Goal: Navigation & Orientation: Find specific page/section

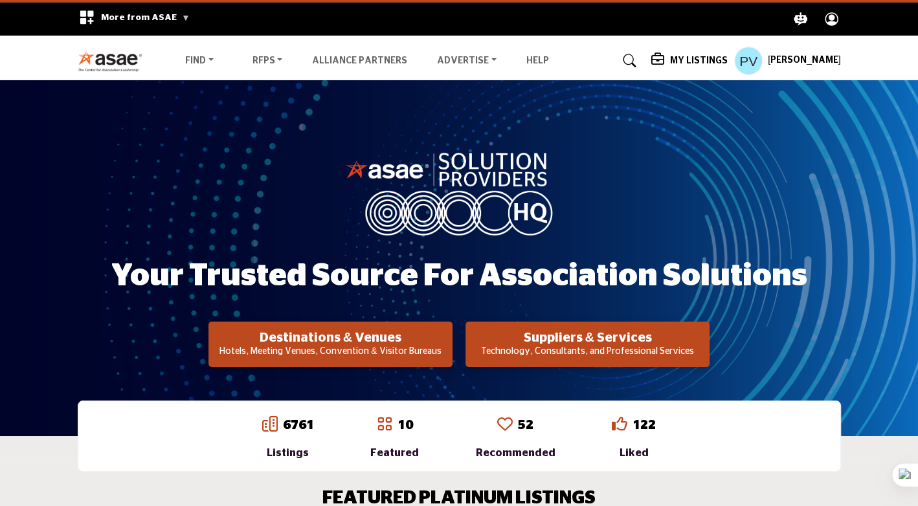
click at [768, 63] on h5 "[PERSON_NAME]" at bounding box center [804, 60] width 73 height 13
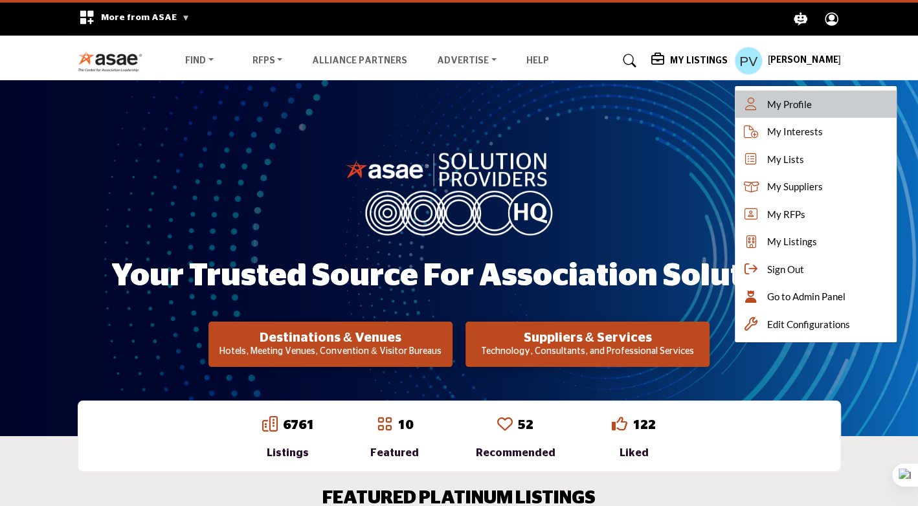
click at [767, 109] on span "My Profile" at bounding box center [789, 104] width 45 height 15
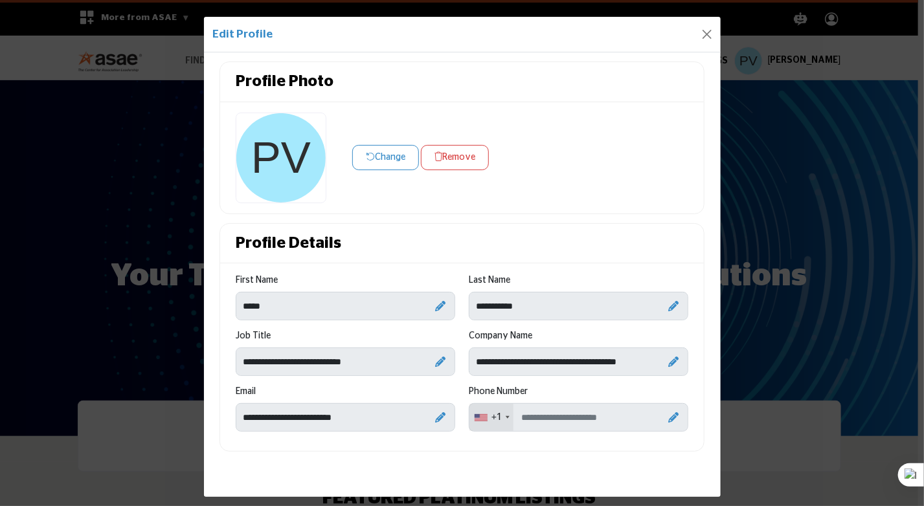
scroll to position [19, 0]
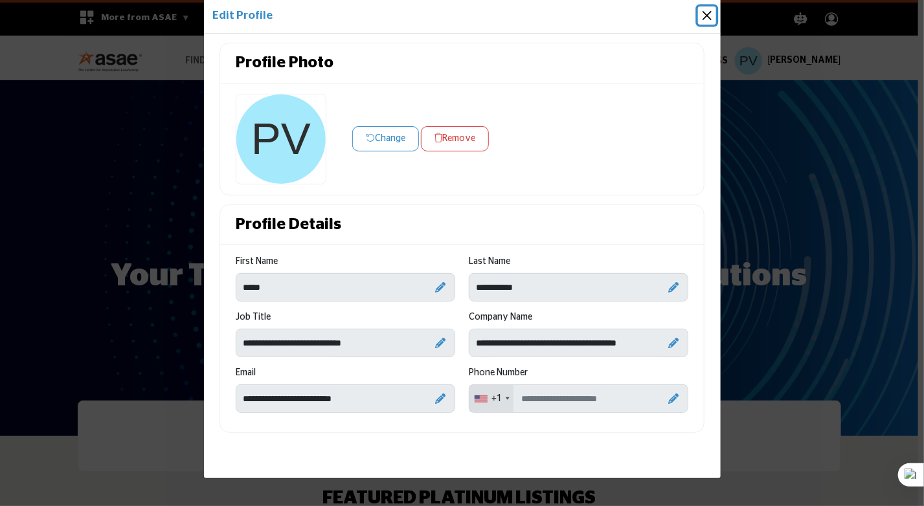
click at [704, 15] on button "Close" at bounding box center [707, 15] width 18 height 18
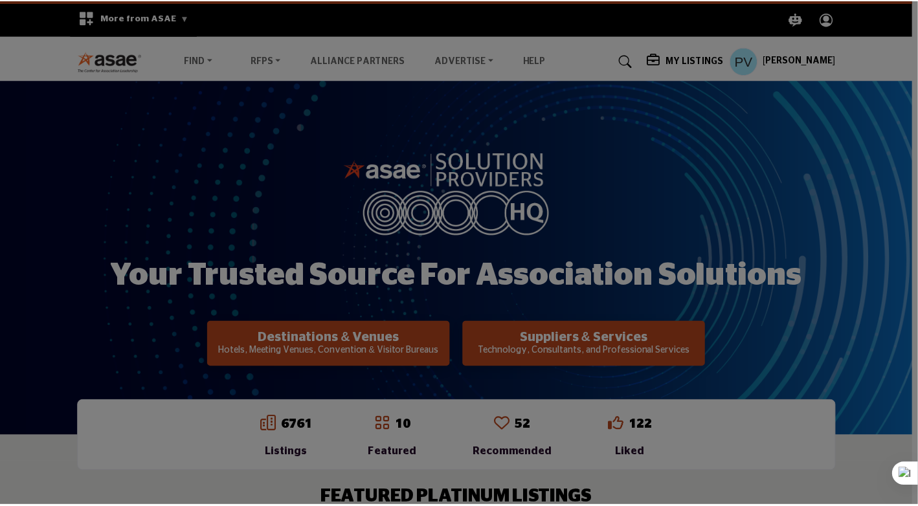
scroll to position [3, 0]
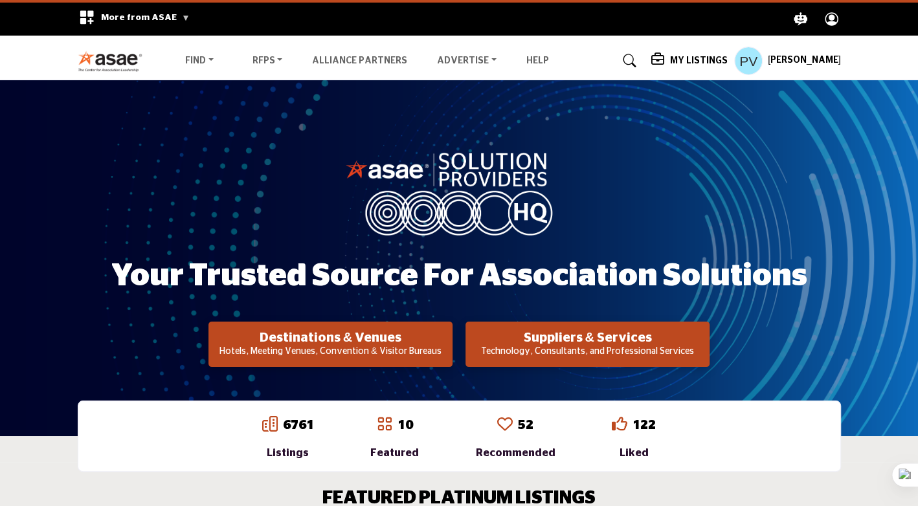
click at [785, 63] on h5 "[PERSON_NAME]" at bounding box center [804, 60] width 73 height 13
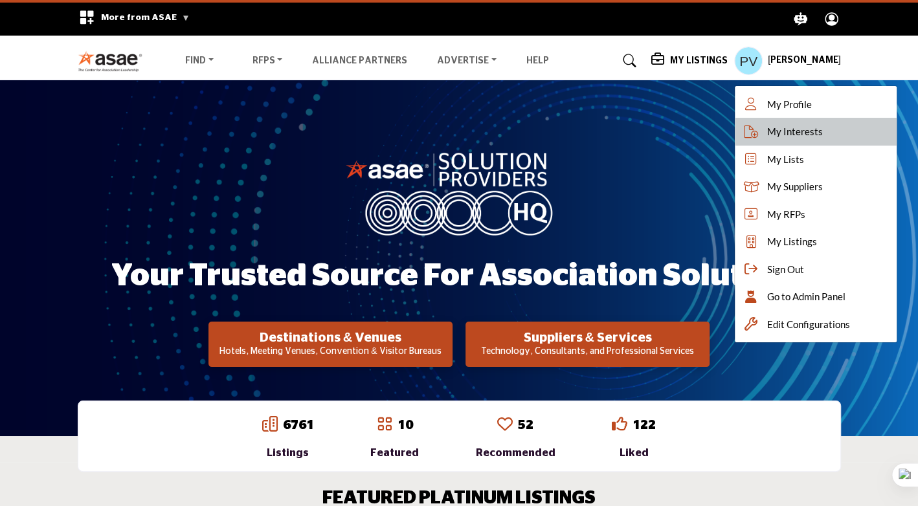
click at [768, 133] on span "My Interests" at bounding box center [795, 131] width 56 height 15
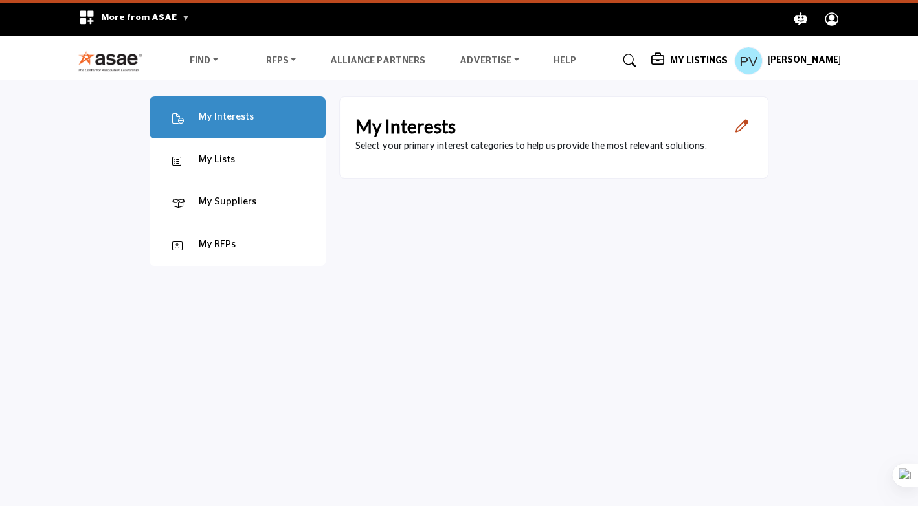
click at [734, 60] on profile-featured-9d3a35f7-647d-45b4-9cc1-528fcb230258 "Show hide supplier dropdown" at bounding box center [748, 61] width 28 height 28
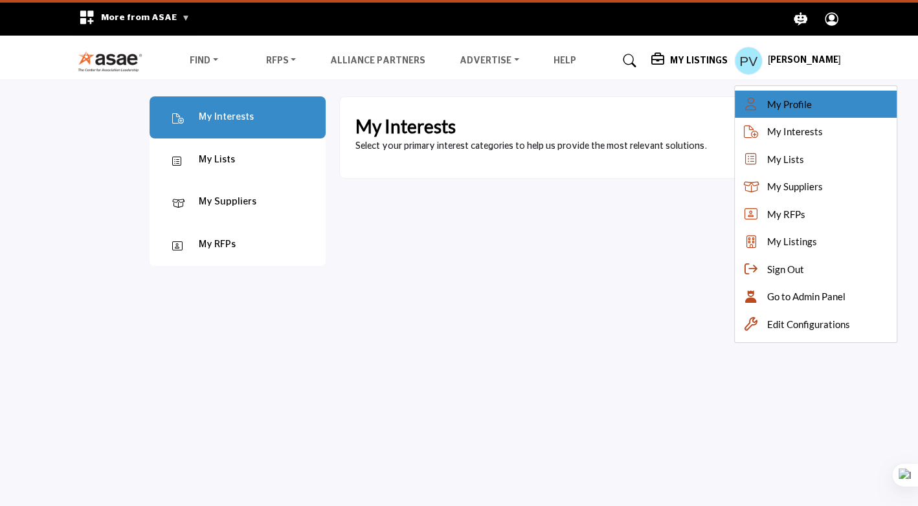
click at [767, 109] on span "My Profile" at bounding box center [789, 104] width 45 height 15
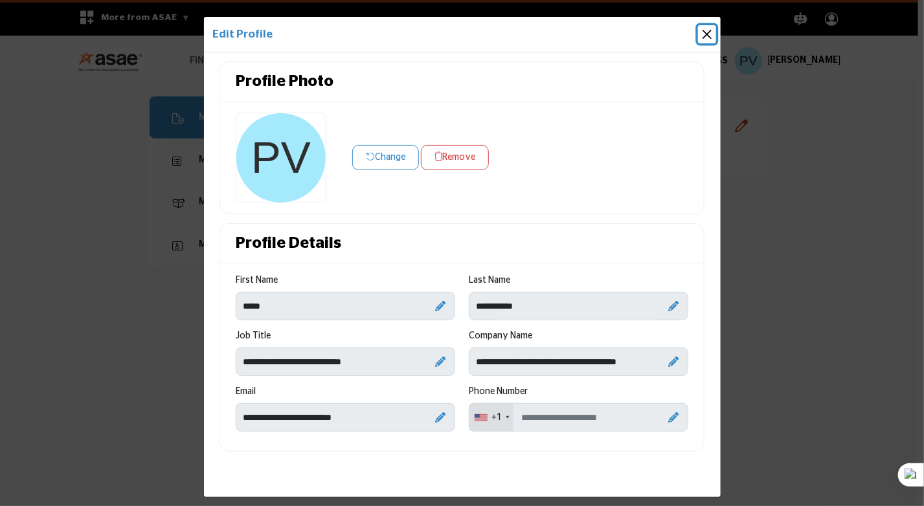
click at [707, 34] on button "Close" at bounding box center [707, 34] width 18 height 18
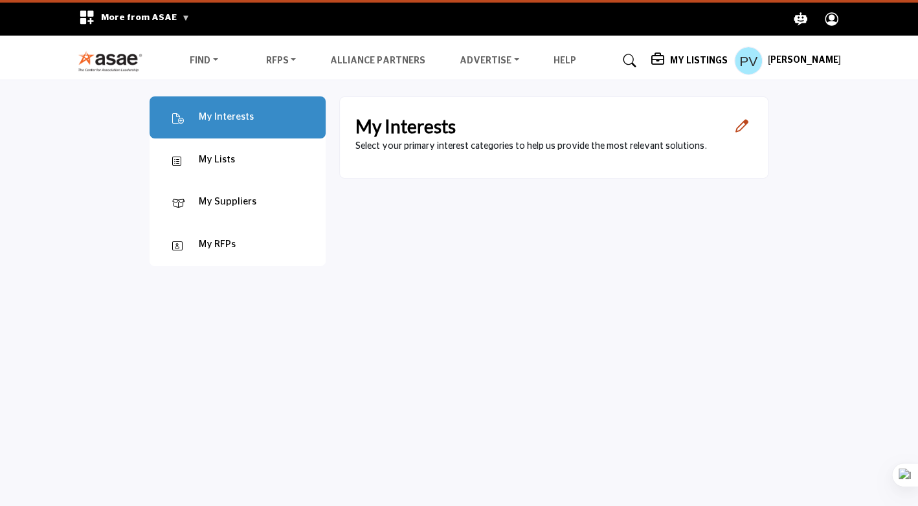
click at [107, 57] on img at bounding box center [114, 61] width 72 height 21
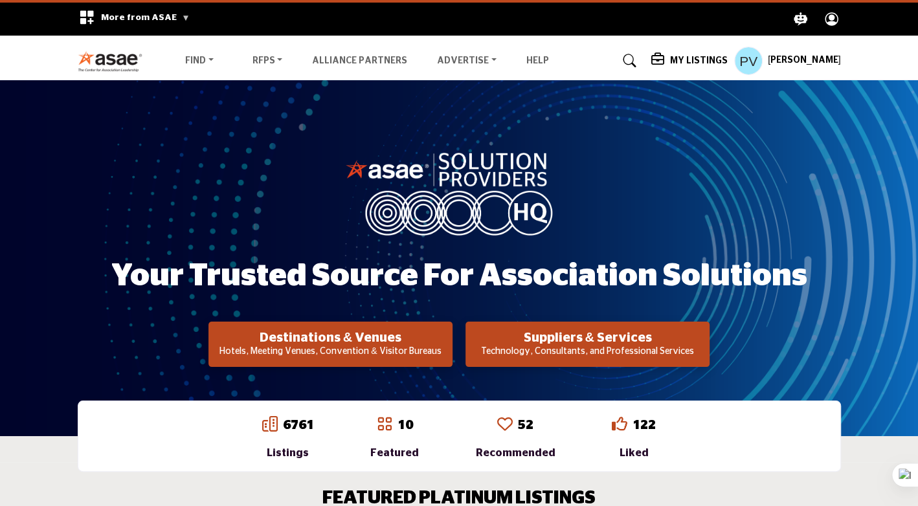
click at [769, 60] on h5 "[PERSON_NAME]" at bounding box center [804, 60] width 73 height 13
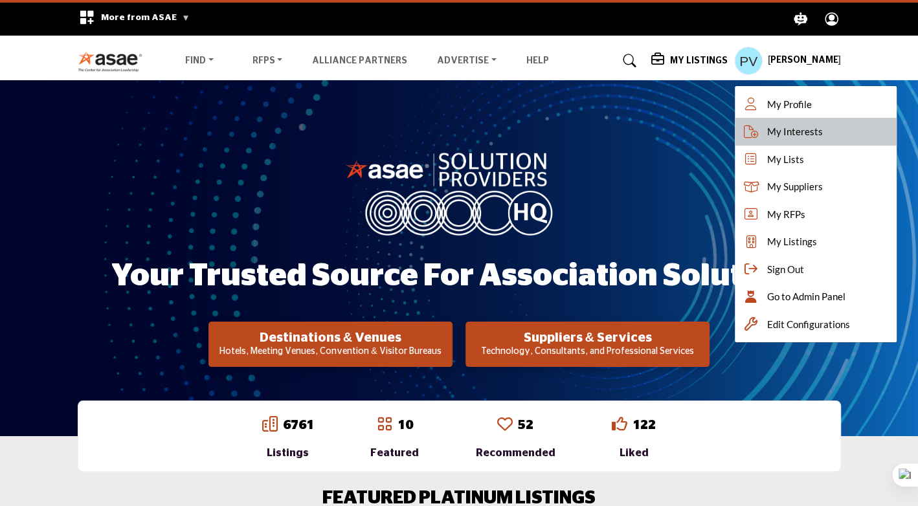
click at [769, 129] on span "My Interests" at bounding box center [795, 131] width 56 height 15
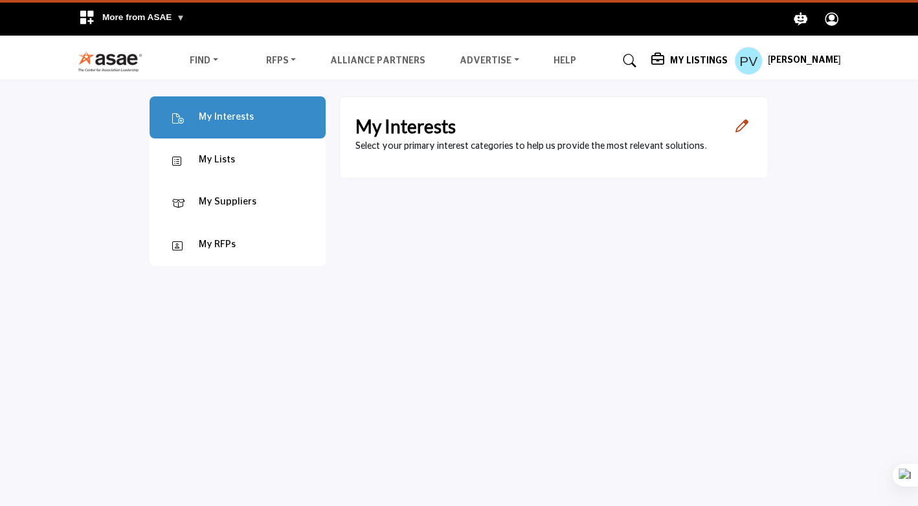
click at [216, 159] on div "My Lists" at bounding box center [217, 160] width 36 height 15
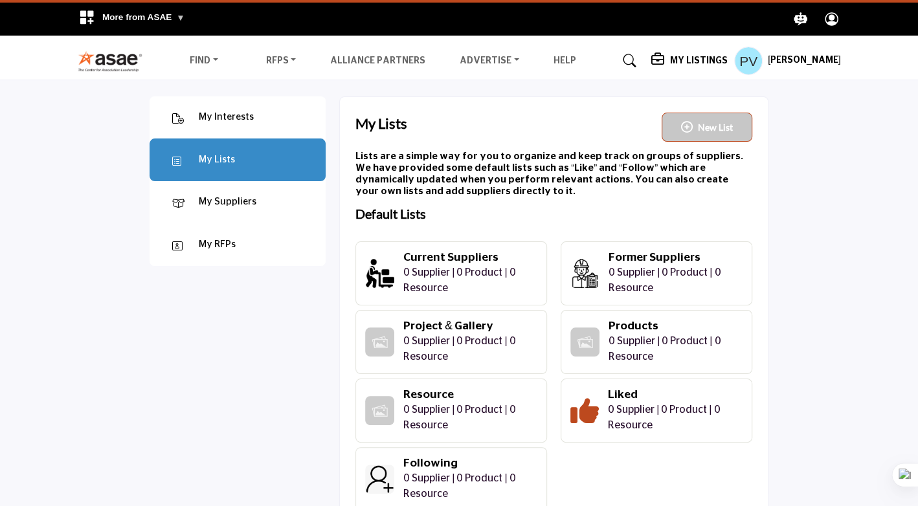
click at [218, 205] on div "My Suppliers" at bounding box center [228, 202] width 58 height 15
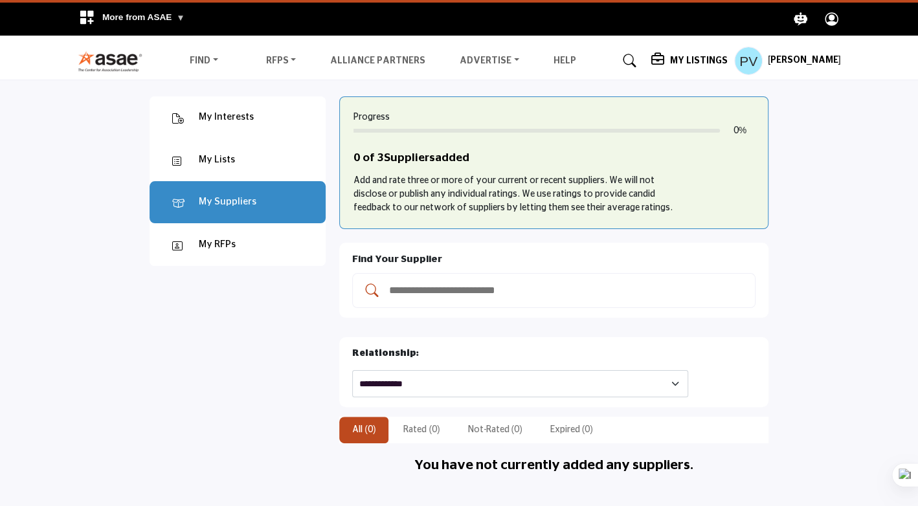
click at [218, 247] on div "My RFPs" at bounding box center [217, 245] width 37 height 15
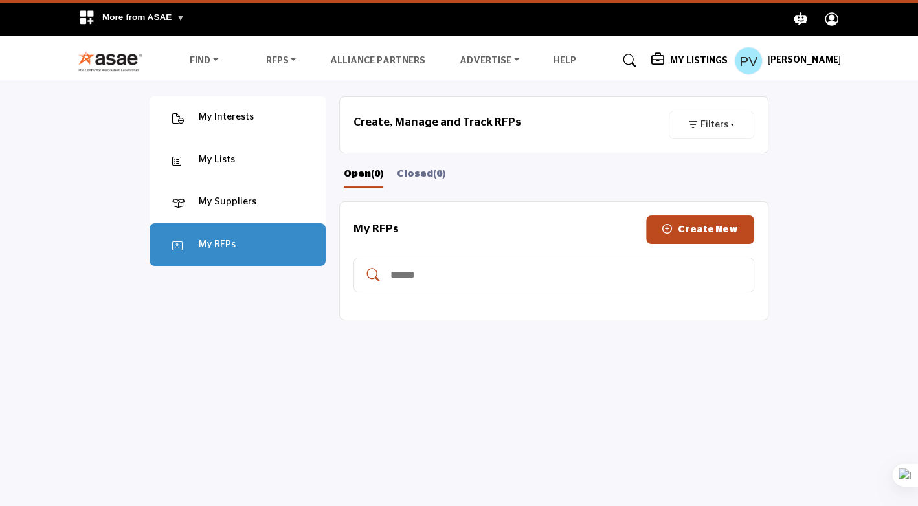
click at [220, 191] on div "My Suppliers" at bounding box center [238, 202] width 176 height 43
